Goal: Information Seeking & Learning: Learn about a topic

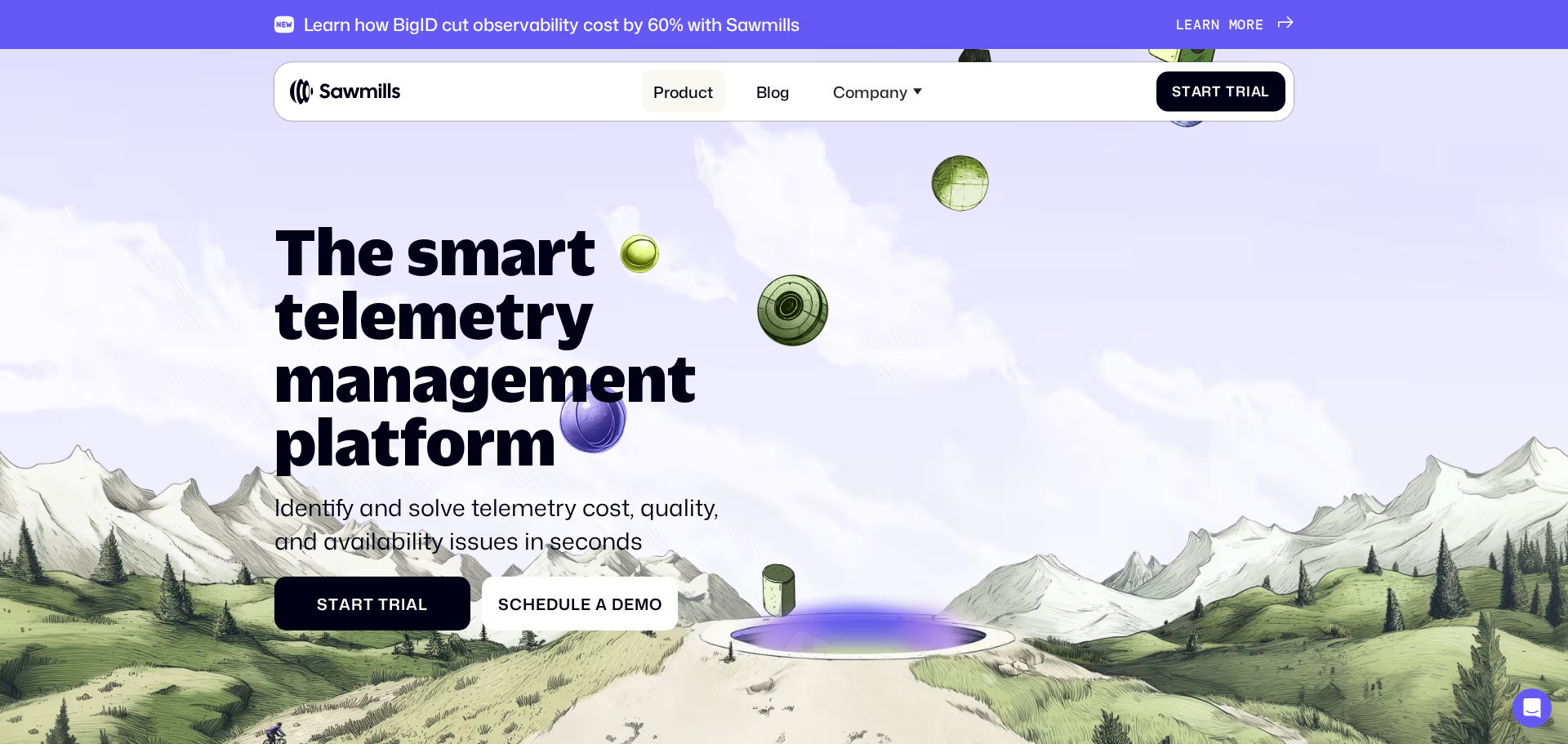
click at [671, 93] on link "Product" at bounding box center [683, 91] width 83 height 42
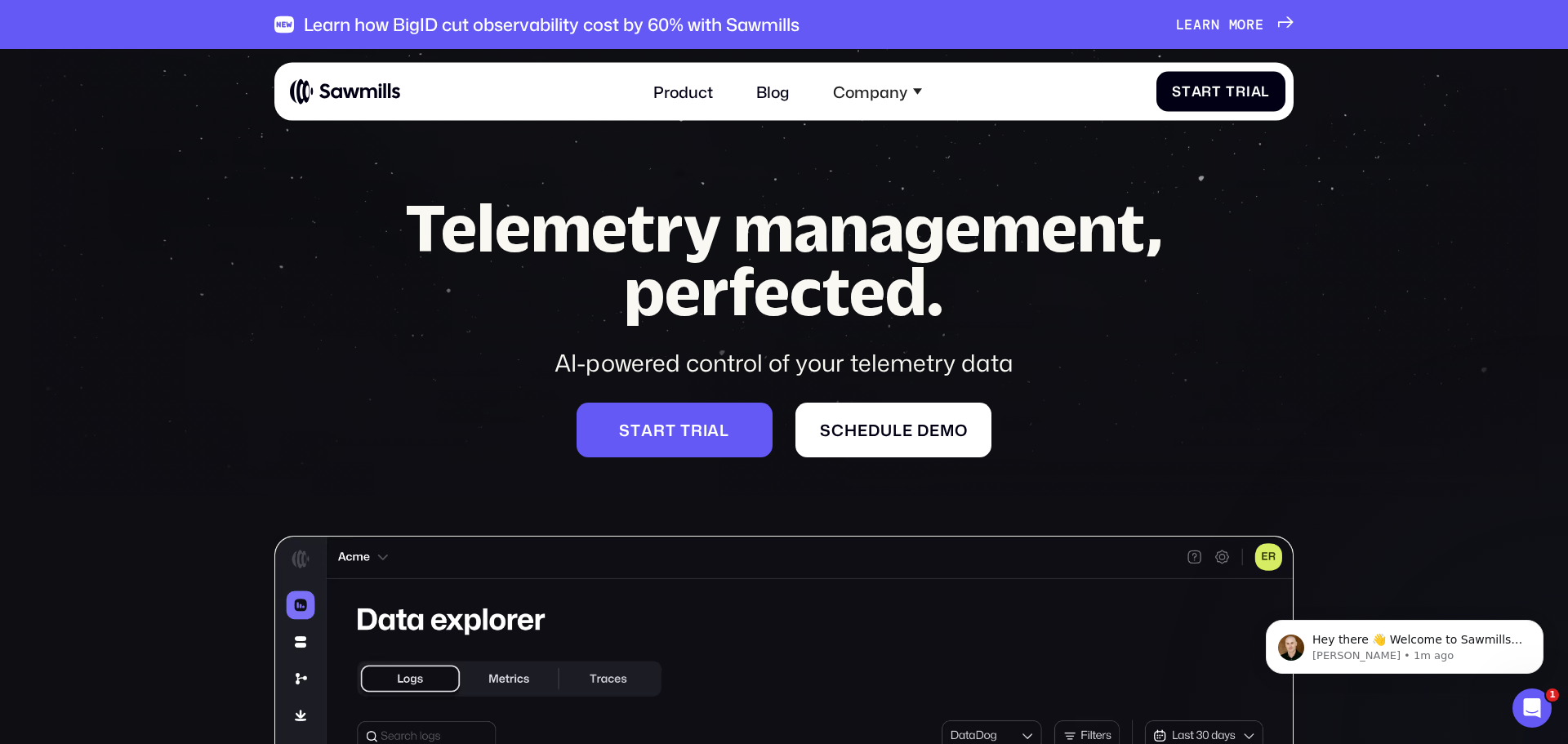
click at [1202, 28] on span "r" at bounding box center [1206, 24] width 9 height 16
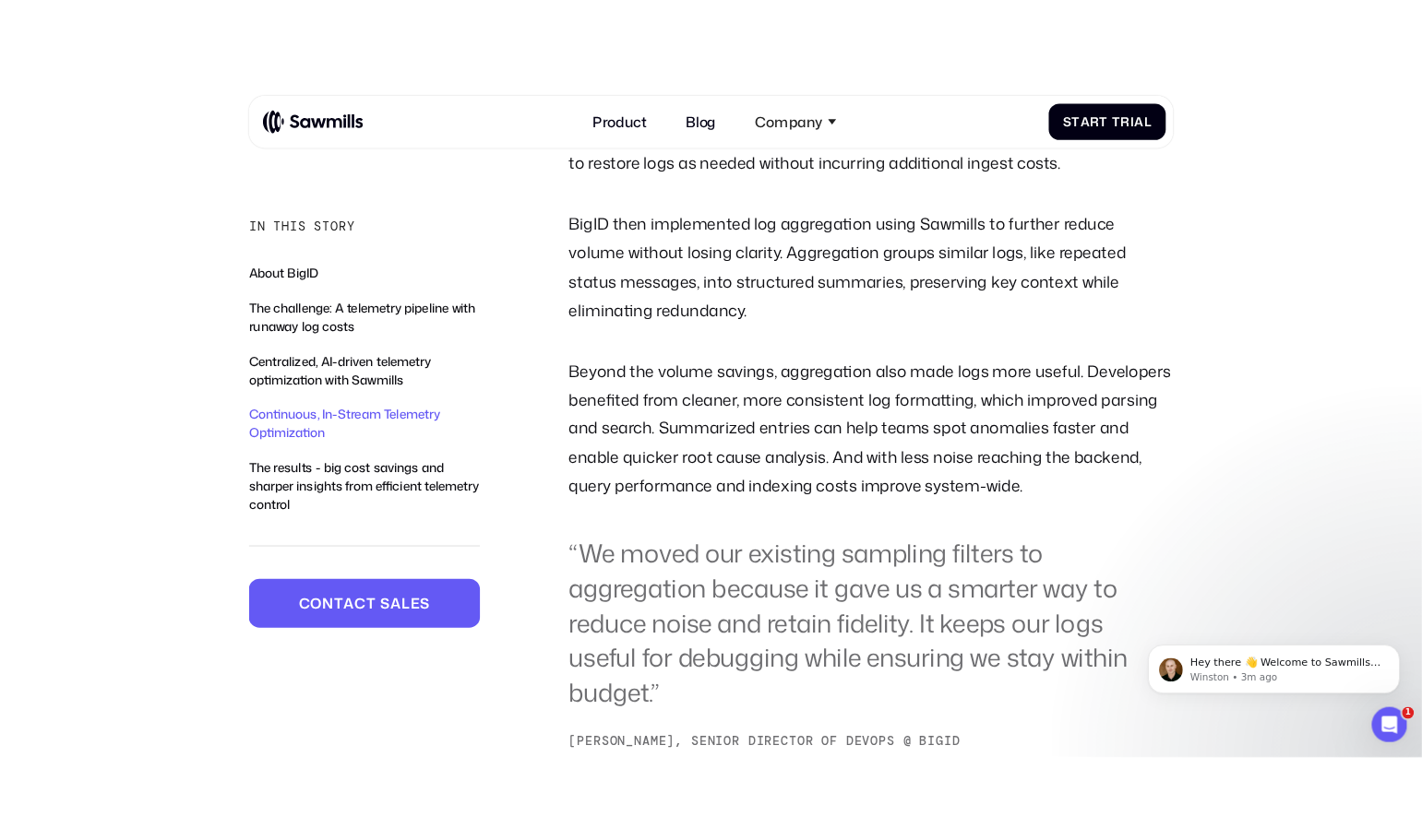
scroll to position [2895, 0]
